Goal: Information Seeking & Learning: Learn about a topic

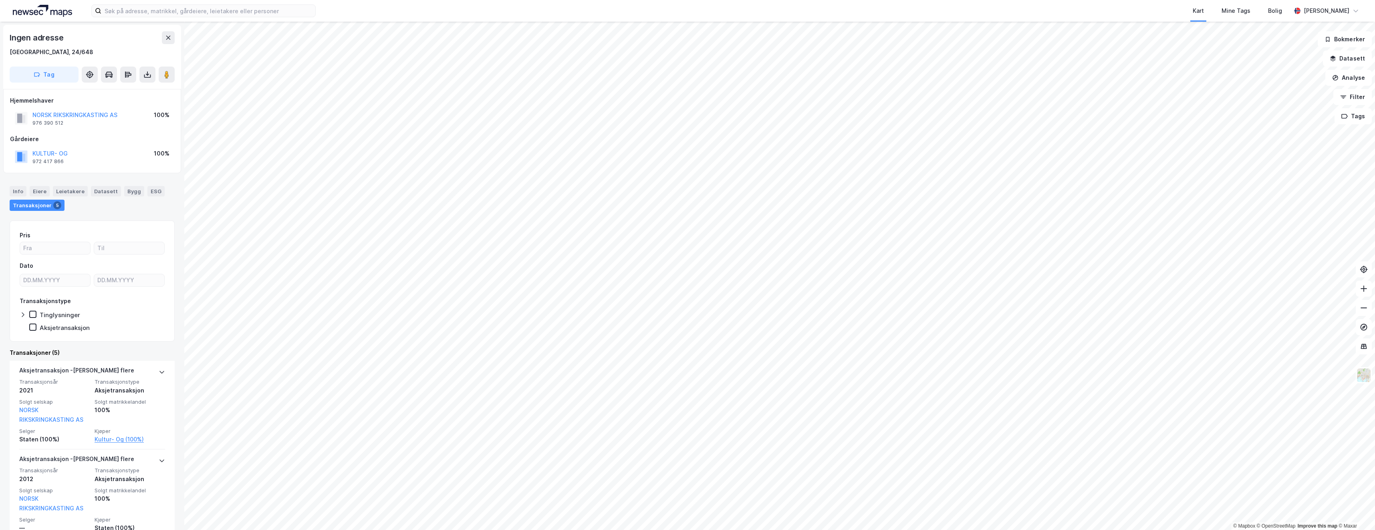
click at [641, 529] on html "Kart Mine Tags Bolig [PERSON_NAME] © Mapbox © OpenStreetMap Improve this map © …" at bounding box center [687, 265] width 1375 height 530
click at [616, 529] on html "Kart Mine Tags Bolig [PERSON_NAME] © Mapbox © OpenStreetMap Improve this map © …" at bounding box center [687, 265] width 1375 height 530
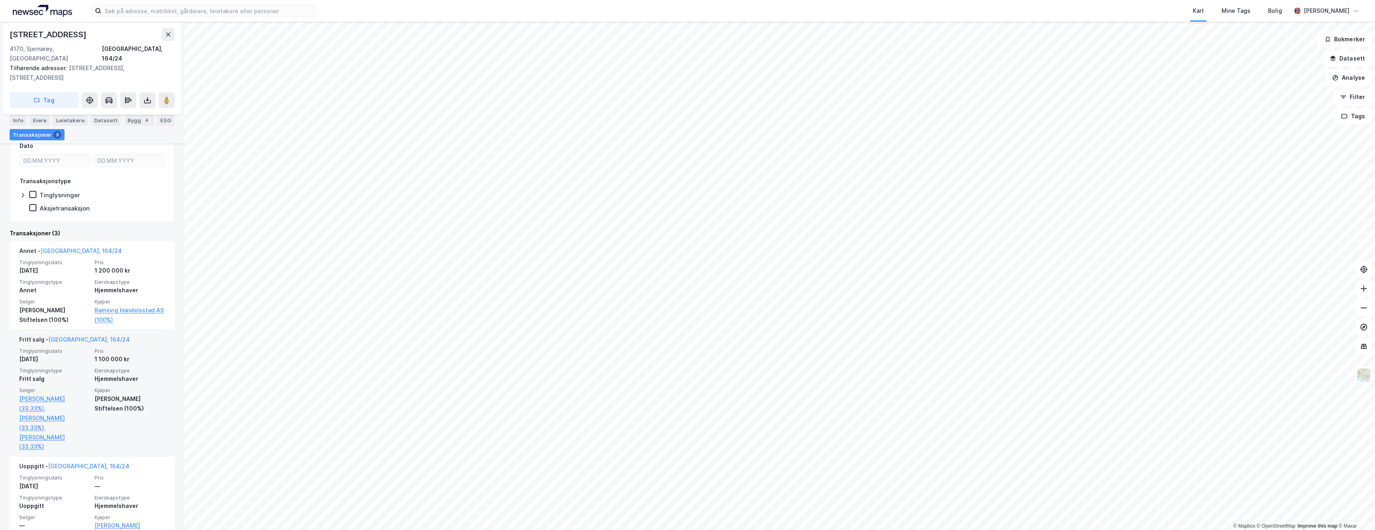
scroll to position [164, 0]
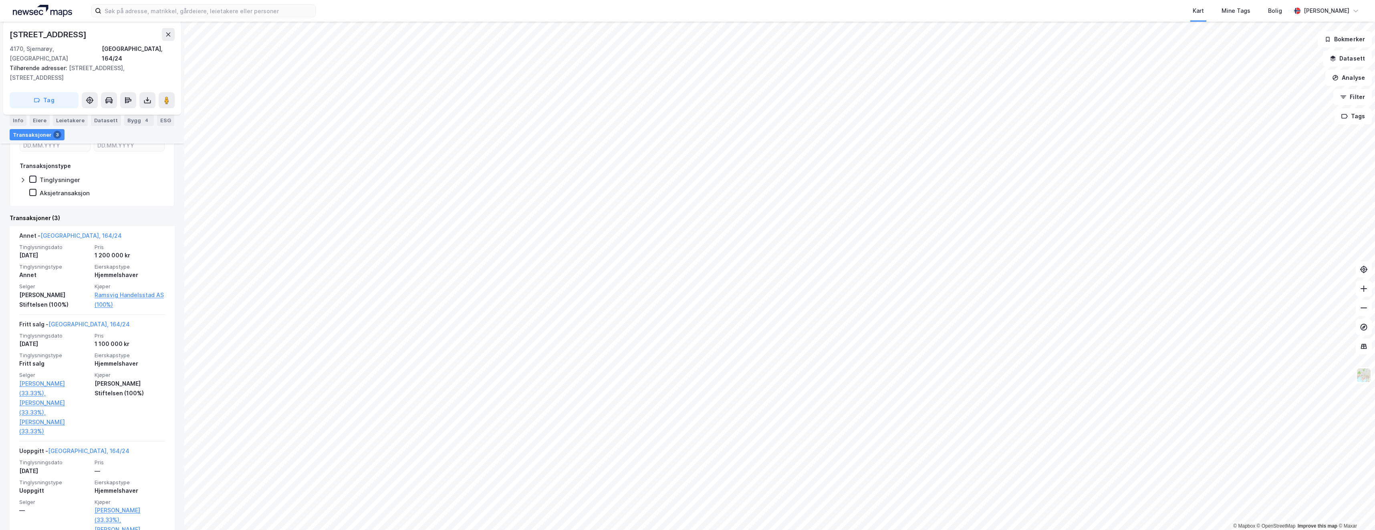
click at [564, 529] on html "Kart Mine Tags Bolig [PERSON_NAME] © Mapbox © OpenStreetMap Improve this map © …" at bounding box center [687, 265] width 1375 height 530
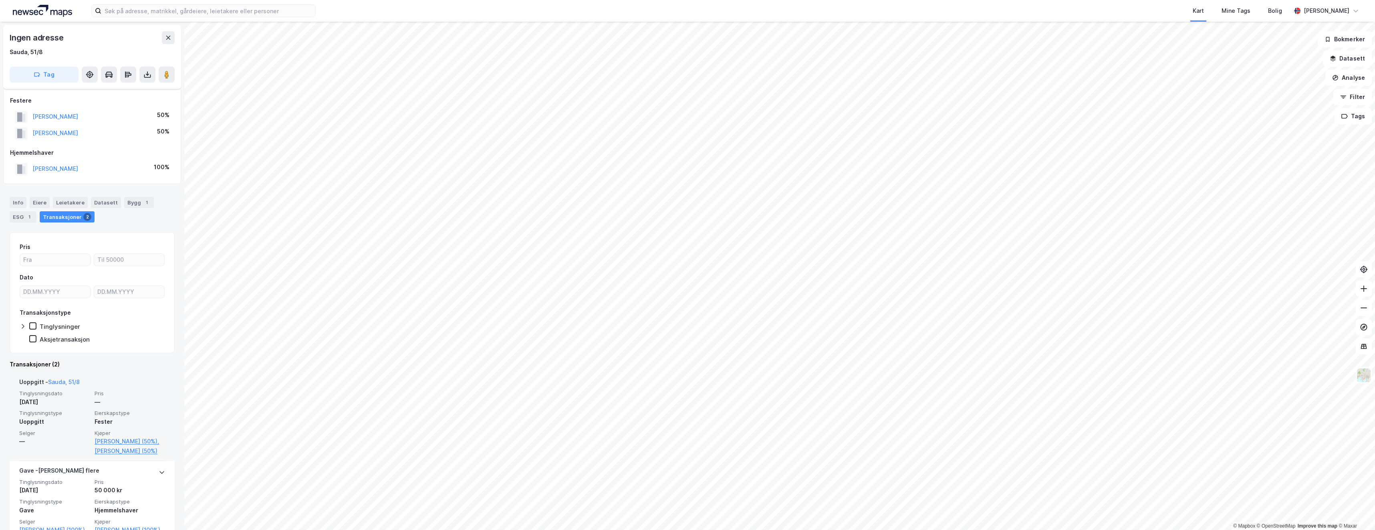
scroll to position [38, 0]
